Goal: Use online tool/utility: Utilize a website feature to perform a specific function

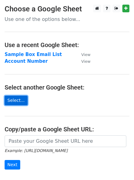
click at [10, 101] on link "Select..." at bounding box center [16, 101] width 23 height 10
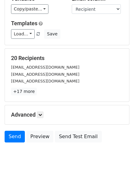
scroll to position [83, 0]
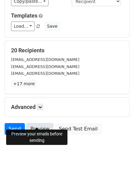
click at [41, 123] on link "Preview" at bounding box center [39, 129] width 27 height 12
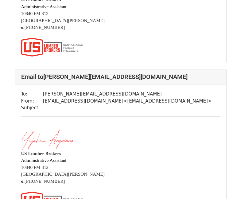
scroll to position [615, 0]
